Goal: Entertainment & Leisure: Consume media (video, audio)

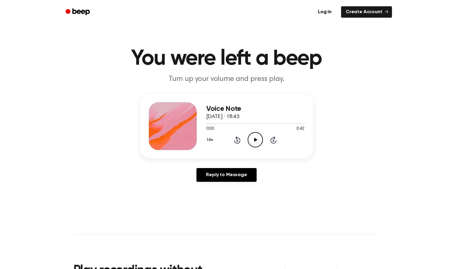
click at [255, 139] on icon at bounding box center [255, 140] width 3 height 4
click at [255, 139] on icon "Pause Audio" at bounding box center [254, 139] width 15 height 15
click at [256, 136] on icon "Play Audio" at bounding box center [254, 139] width 15 height 15
click at [254, 144] on icon "Pause Audio" at bounding box center [254, 139] width 15 height 15
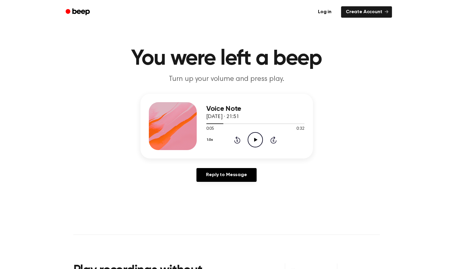
click at [256, 139] on icon at bounding box center [255, 140] width 3 height 4
click at [253, 137] on icon "Play Audio" at bounding box center [254, 139] width 15 height 15
